Goal: Information Seeking & Learning: Learn about a topic

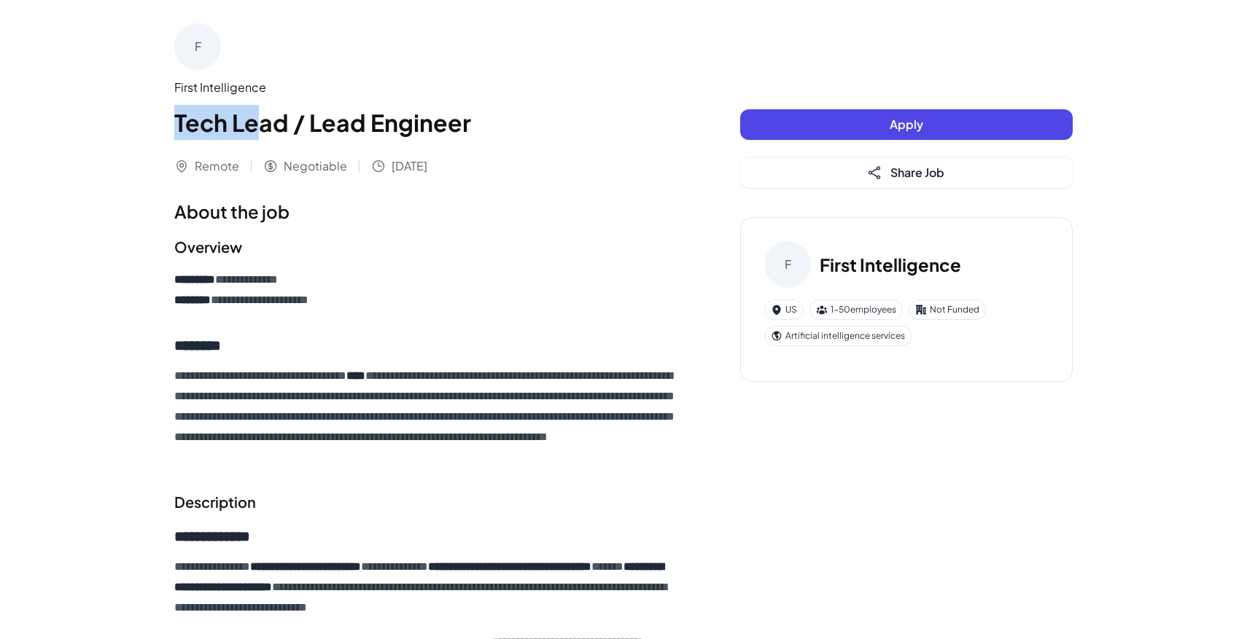
drag, startPoint x: 174, startPoint y: 120, endPoint x: 479, endPoint y: 221, distance: 321.8
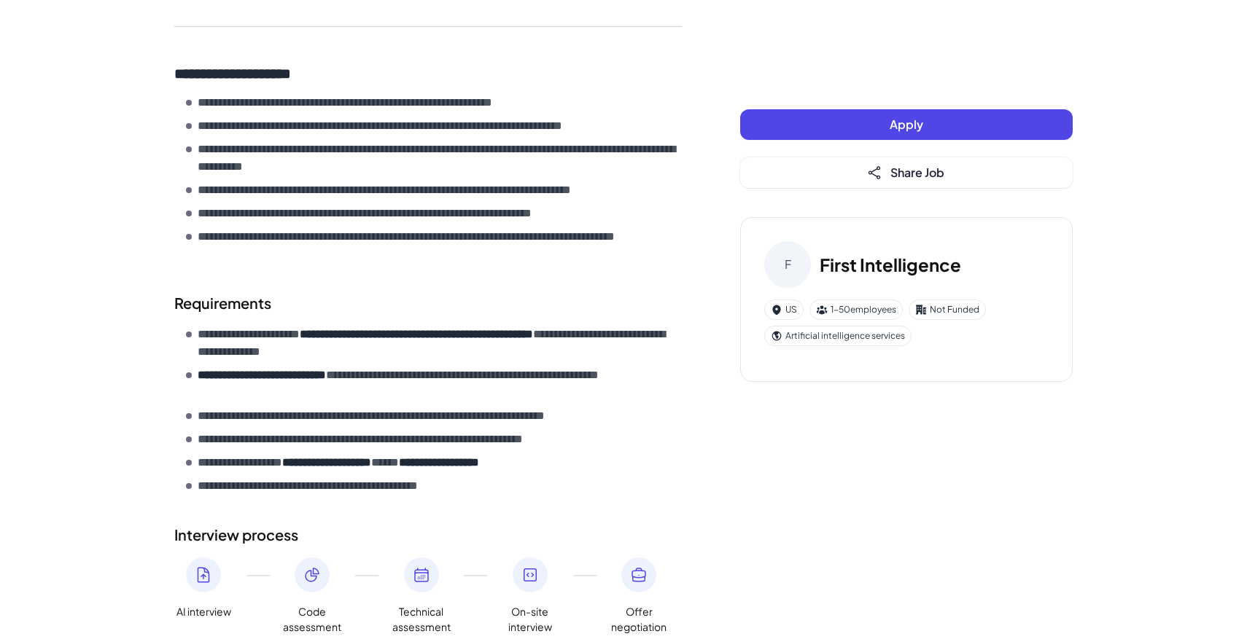
scroll to position [787, 0]
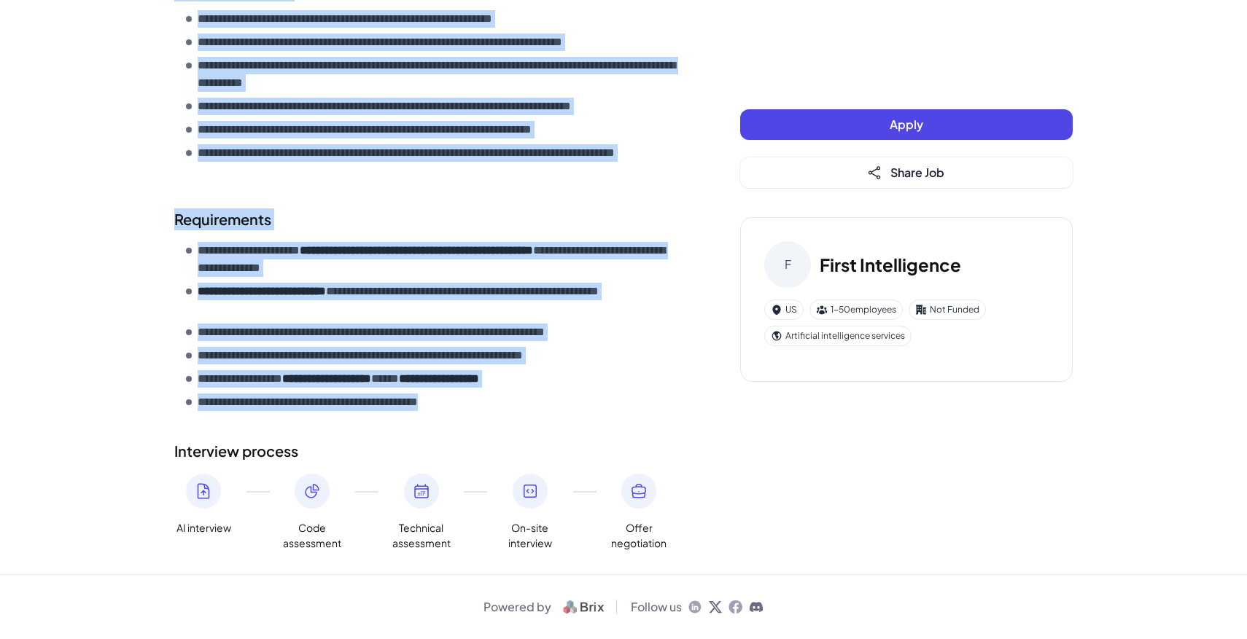
copy div "**********"
